Goal: Information Seeking & Learning: Learn about a topic

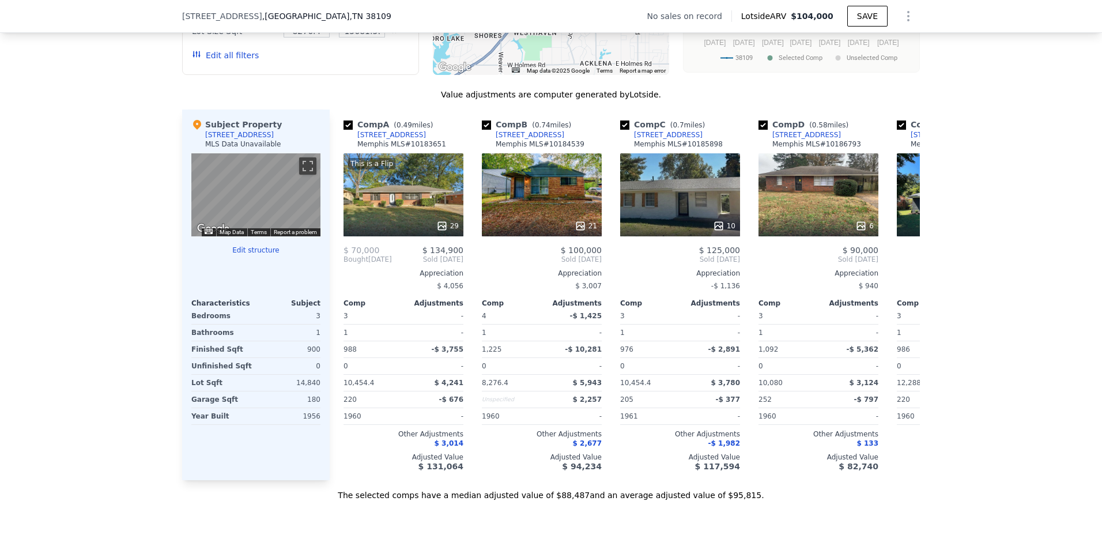
scroll to position [1104, 0]
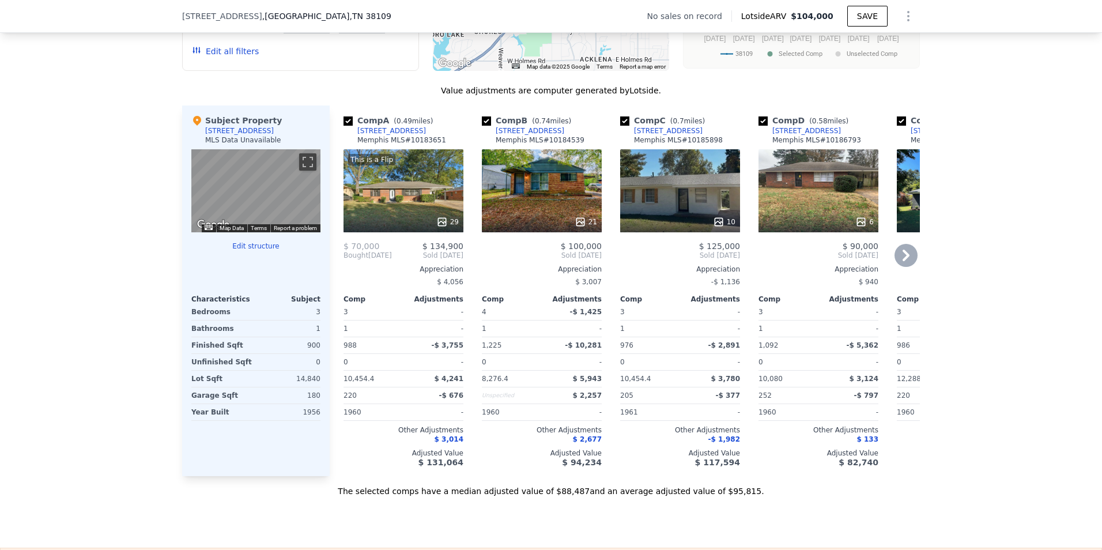
click at [904, 267] on icon at bounding box center [906, 255] width 23 height 23
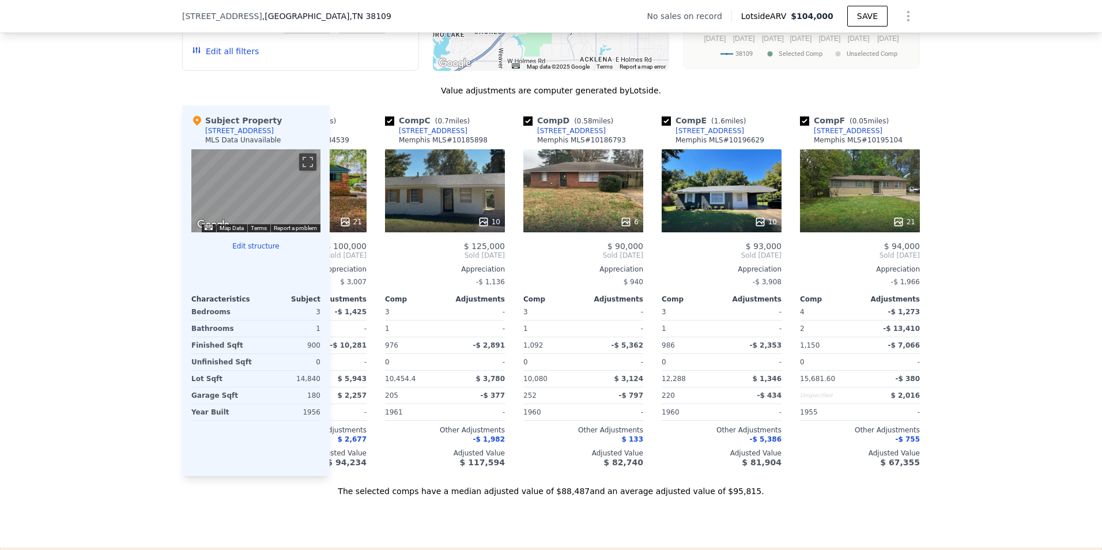
scroll to position [0, 277]
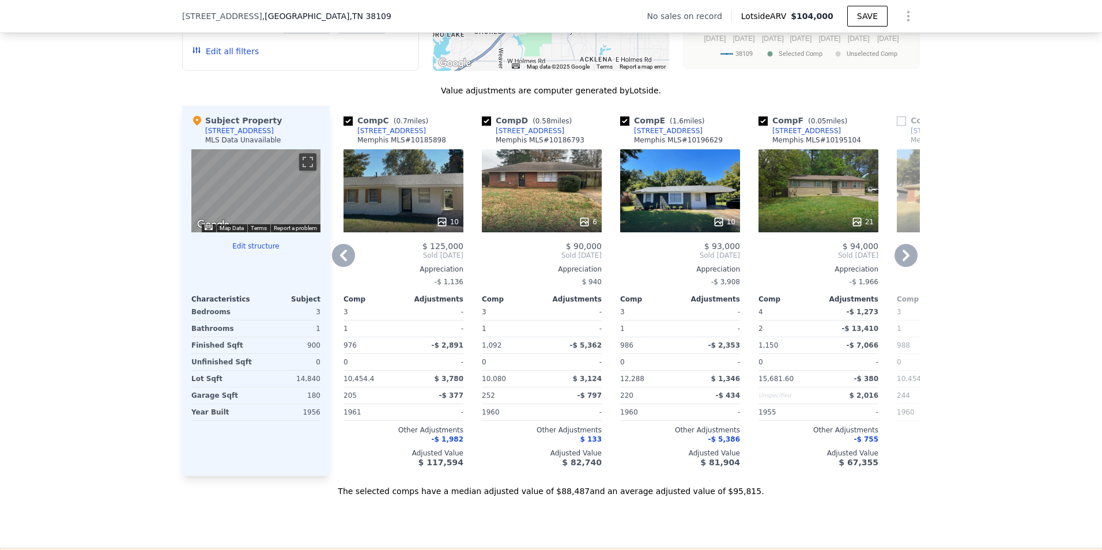
click at [904, 267] on icon at bounding box center [906, 255] width 23 height 23
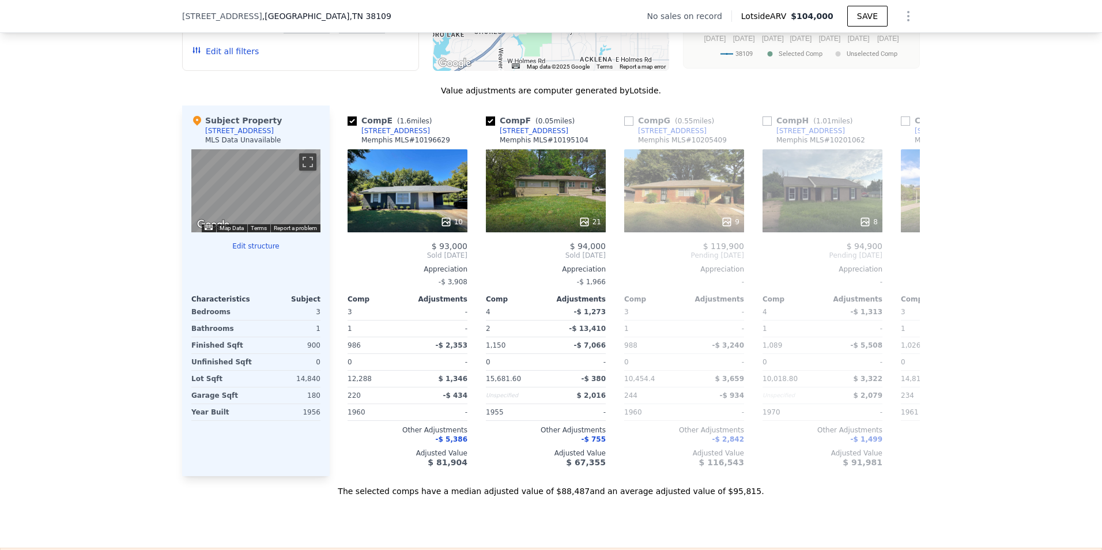
scroll to position [0, 553]
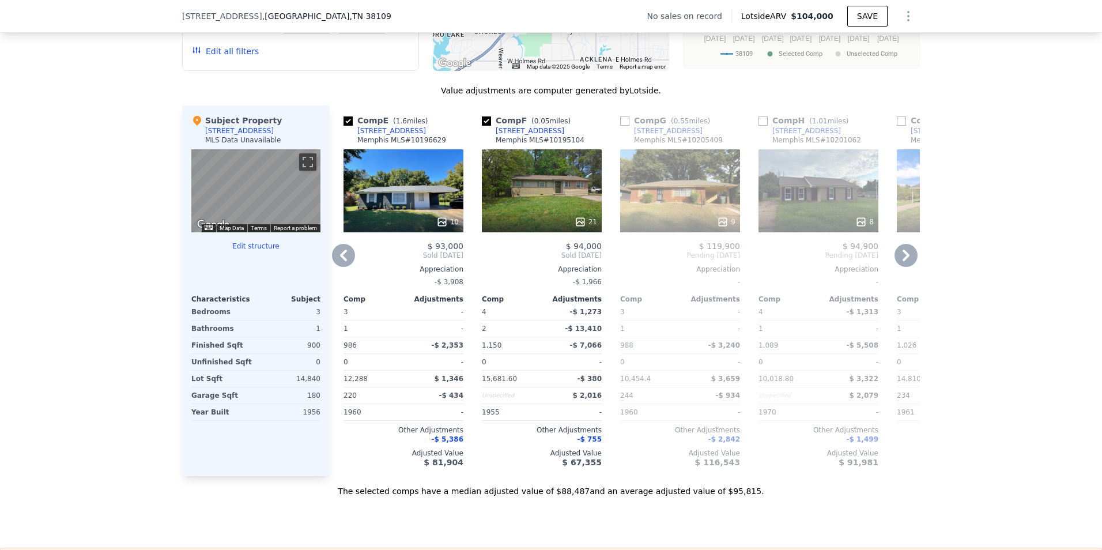
click at [904, 267] on icon at bounding box center [906, 255] width 23 height 23
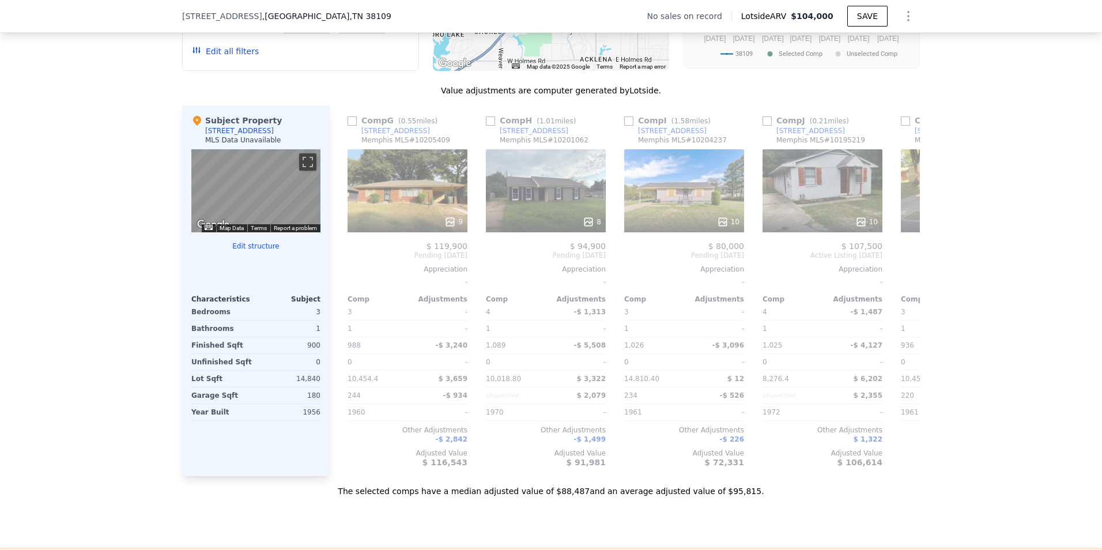
scroll to position [0, 830]
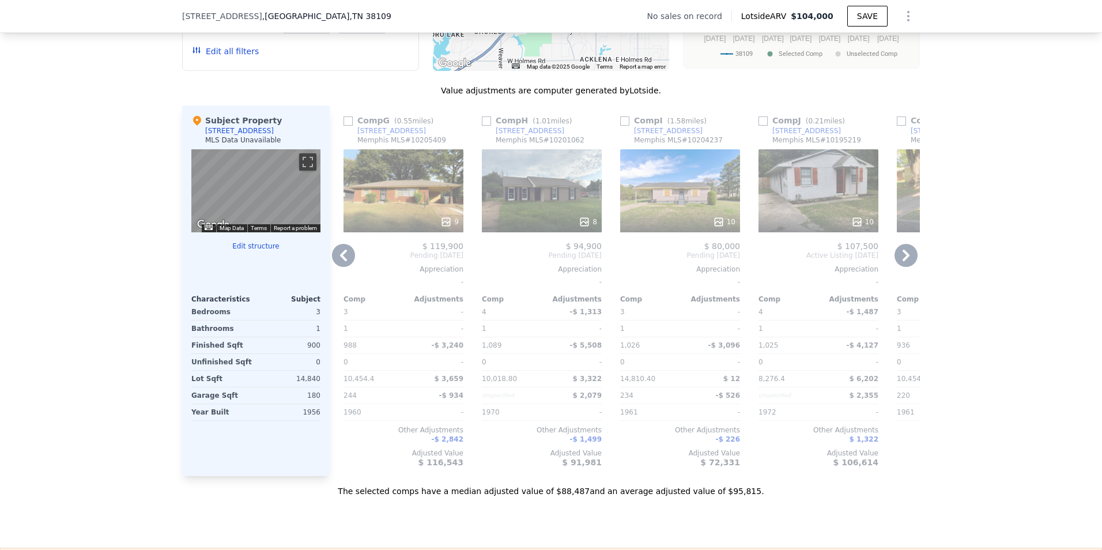
click at [345, 267] on icon at bounding box center [343, 255] width 23 height 23
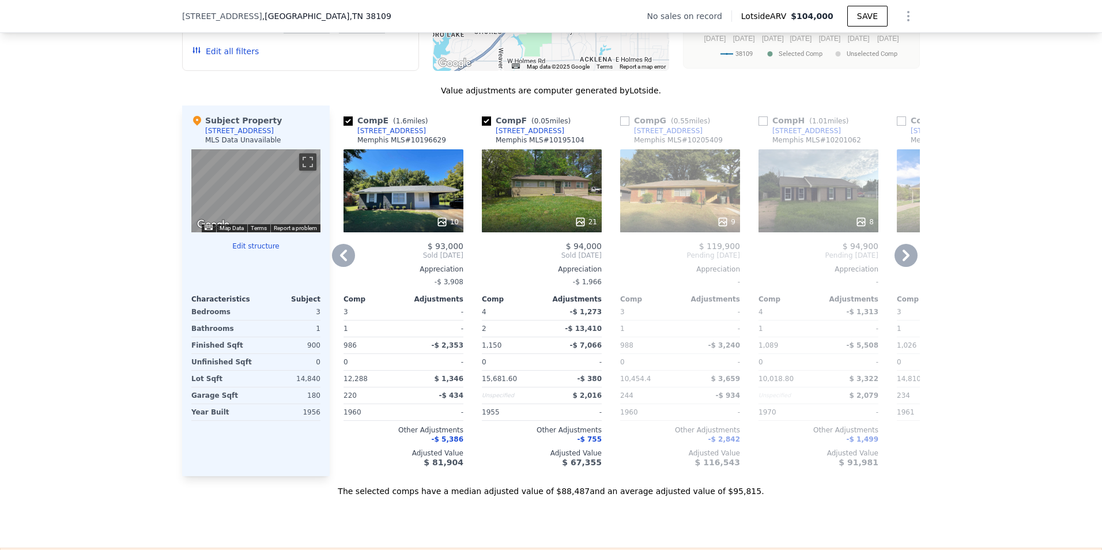
click at [345, 267] on icon at bounding box center [343, 255] width 23 height 23
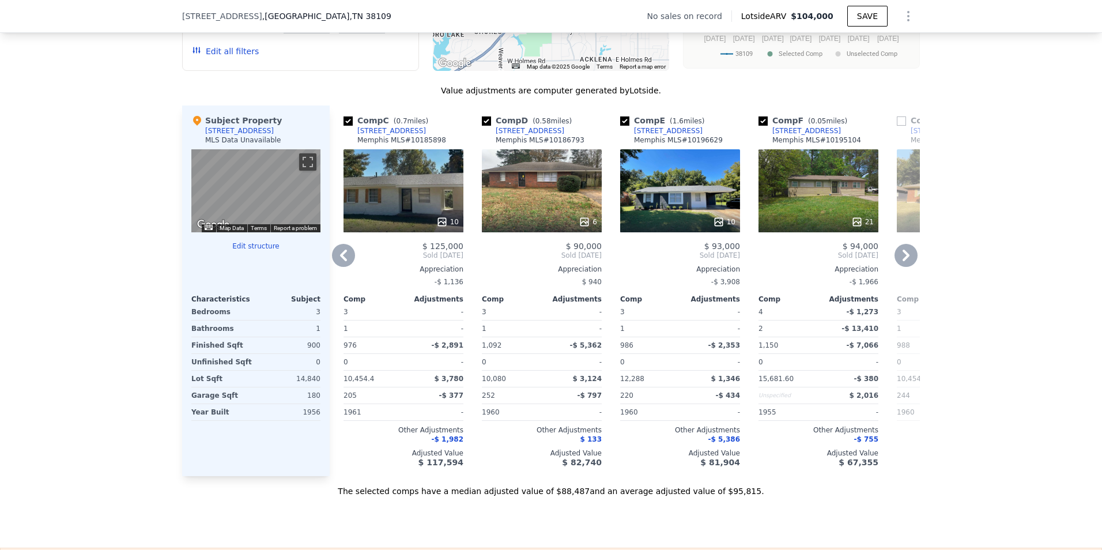
click at [345, 267] on icon at bounding box center [343, 255] width 23 height 23
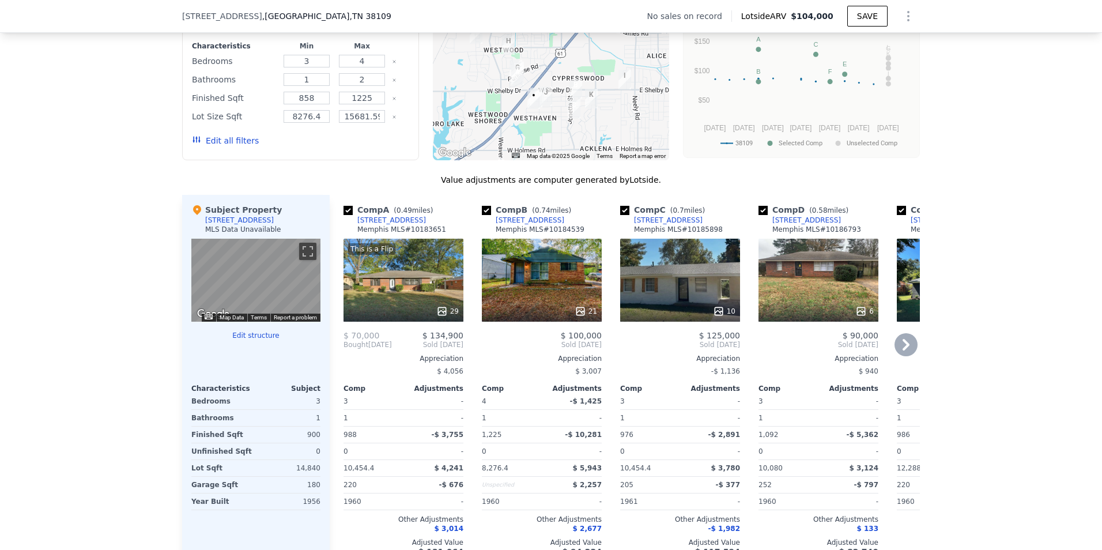
scroll to position [1019, 0]
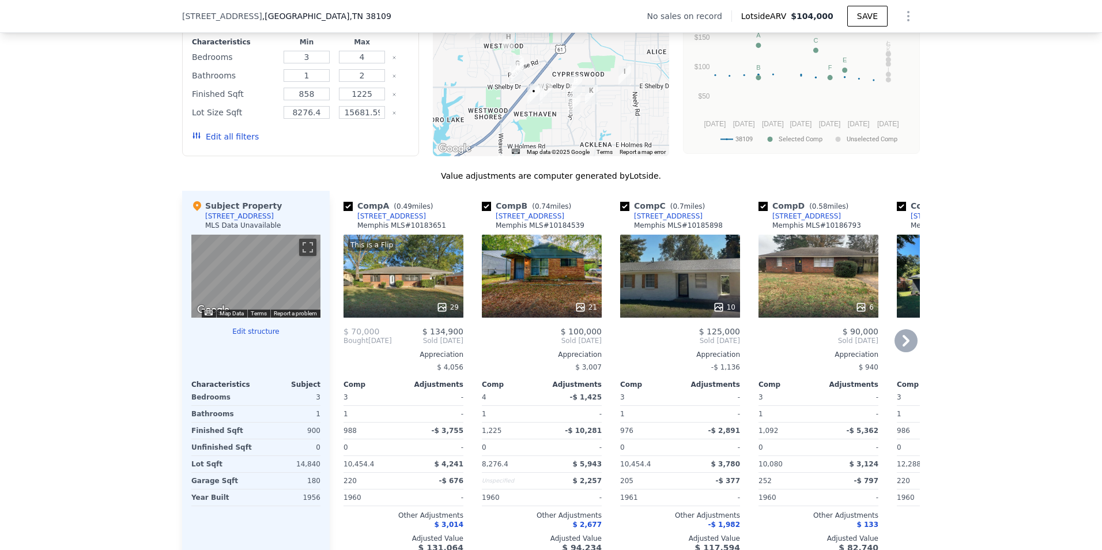
click at [409, 289] on div "This is a Flip 29" at bounding box center [404, 276] width 120 height 83
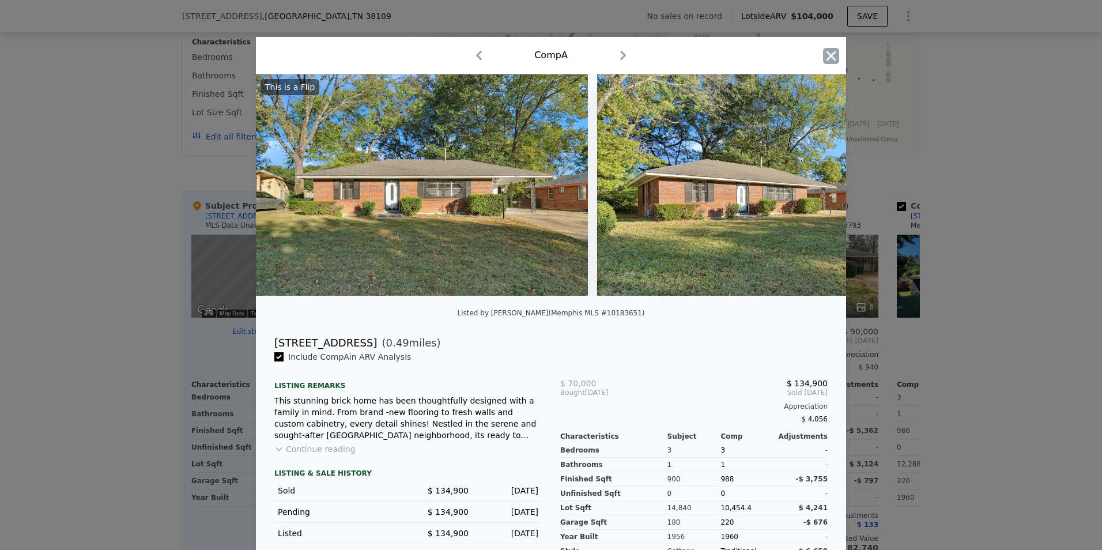
click at [833, 54] on icon "button" at bounding box center [831, 56] width 16 height 16
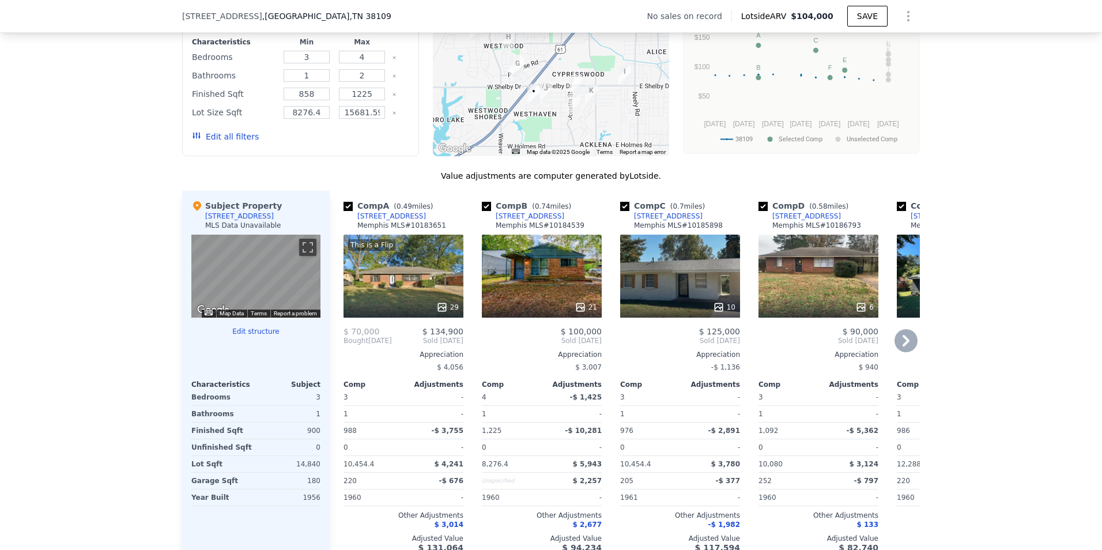
click at [700, 287] on div "10" at bounding box center [680, 276] width 120 height 83
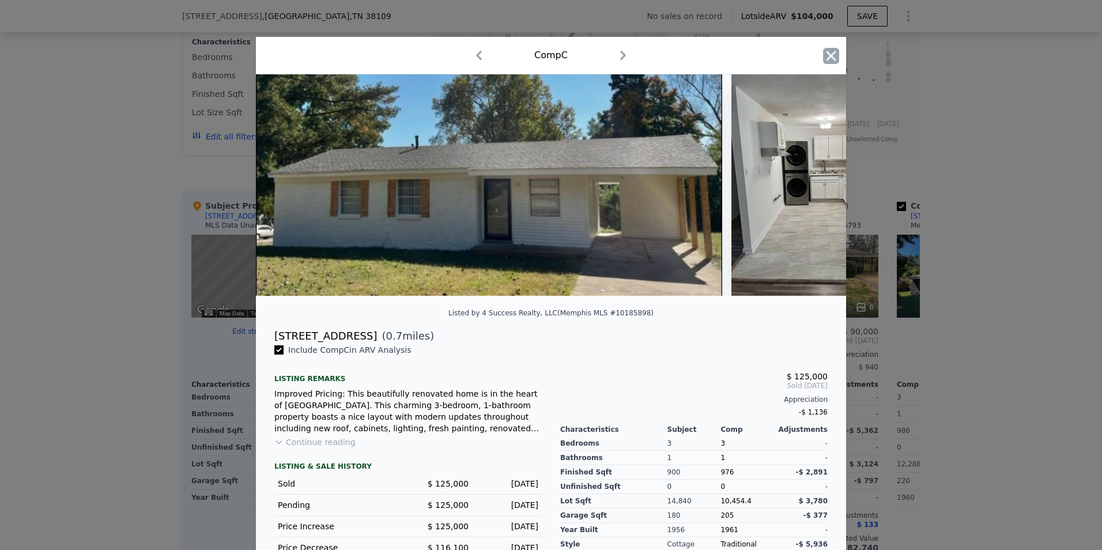
click at [834, 52] on icon "button" at bounding box center [831, 56] width 16 height 16
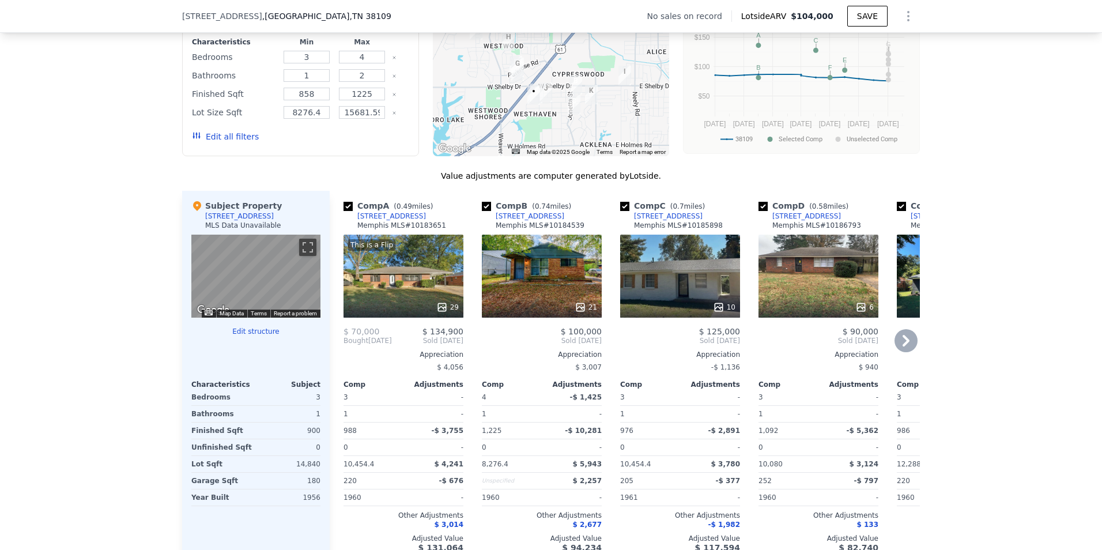
click at [901, 352] on icon at bounding box center [906, 340] width 23 height 23
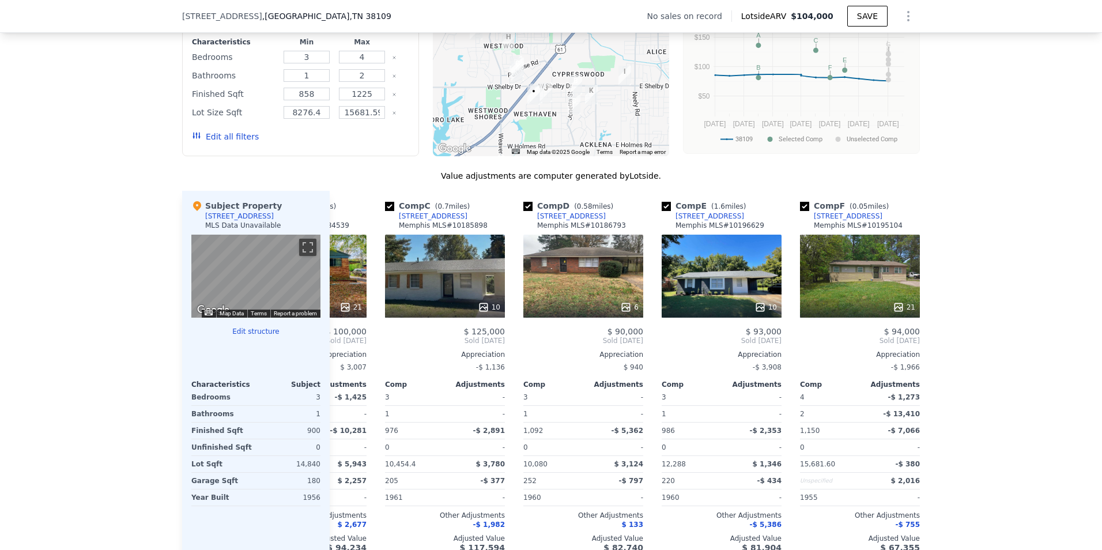
scroll to position [0, 277]
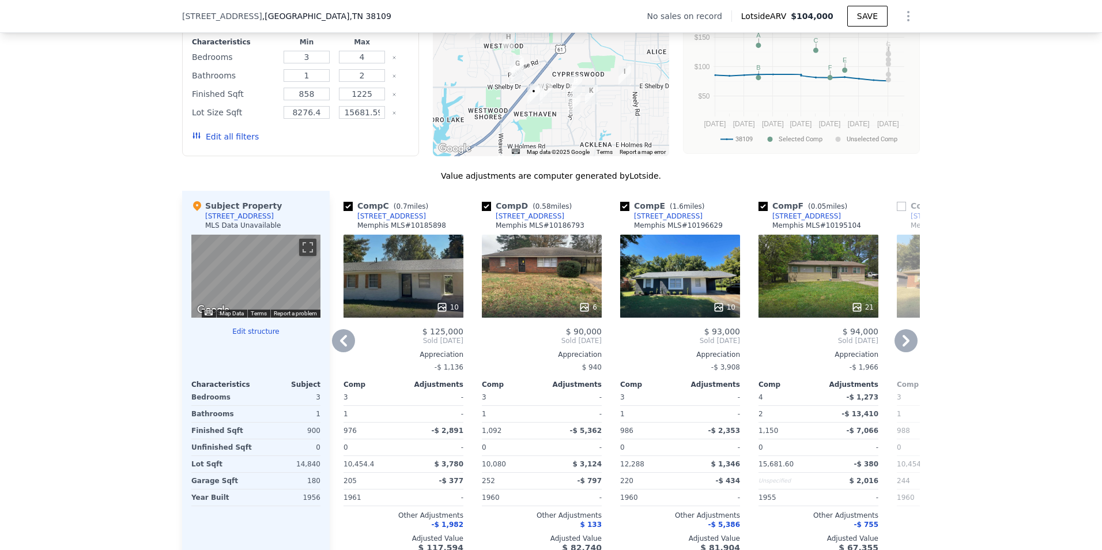
click at [901, 352] on icon at bounding box center [906, 340] width 23 height 23
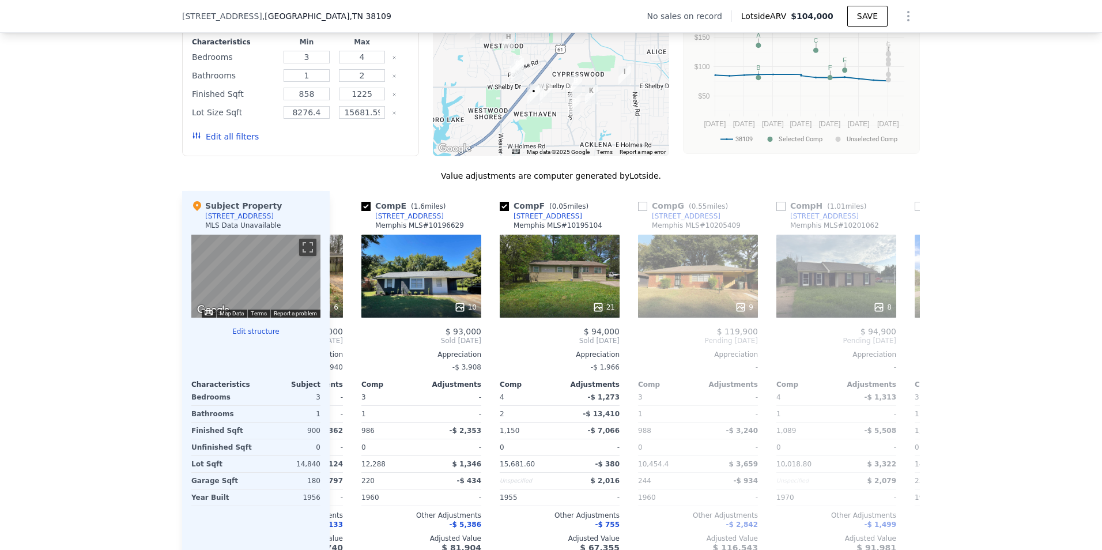
scroll to position [0, 553]
